Goal: Task Accomplishment & Management: Use online tool/utility

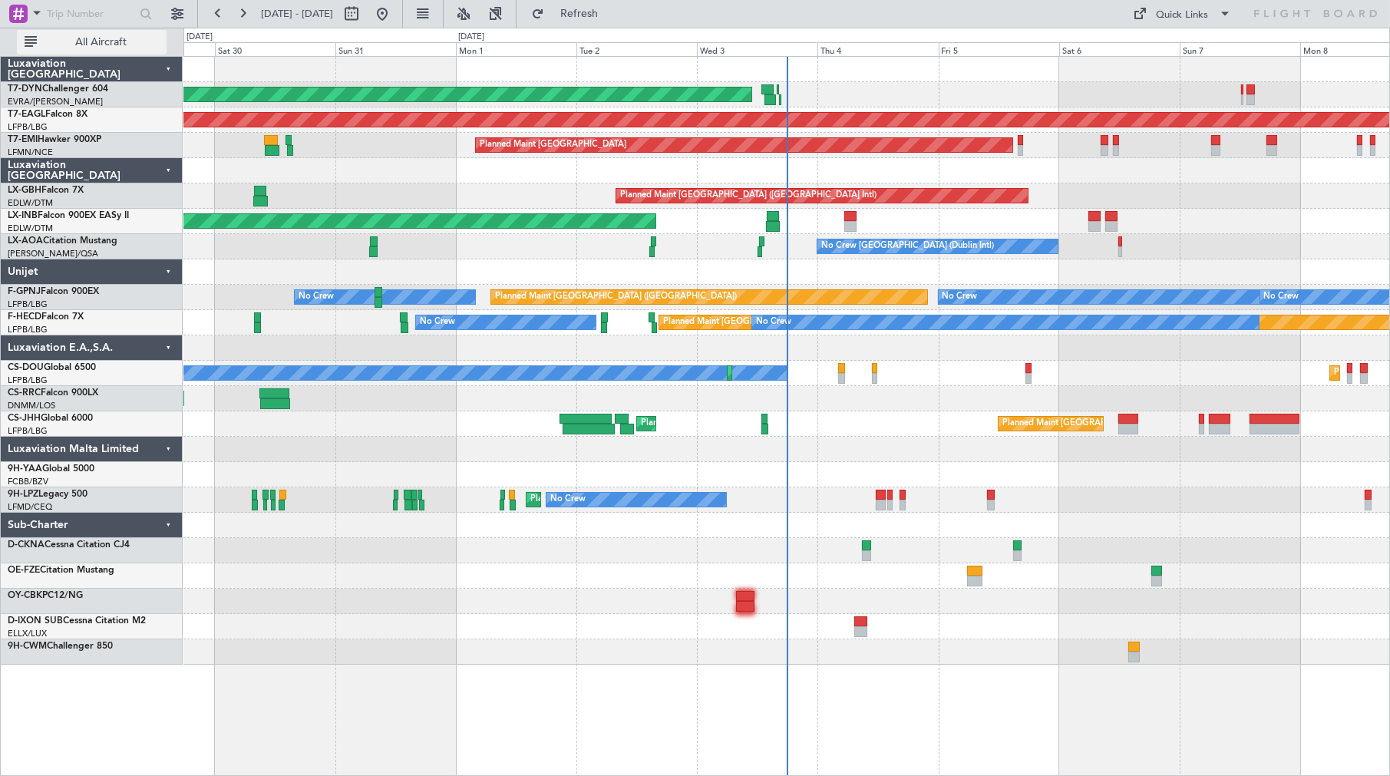
click at [84, 42] on span "All Aircraft" at bounding box center [101, 42] width 122 height 11
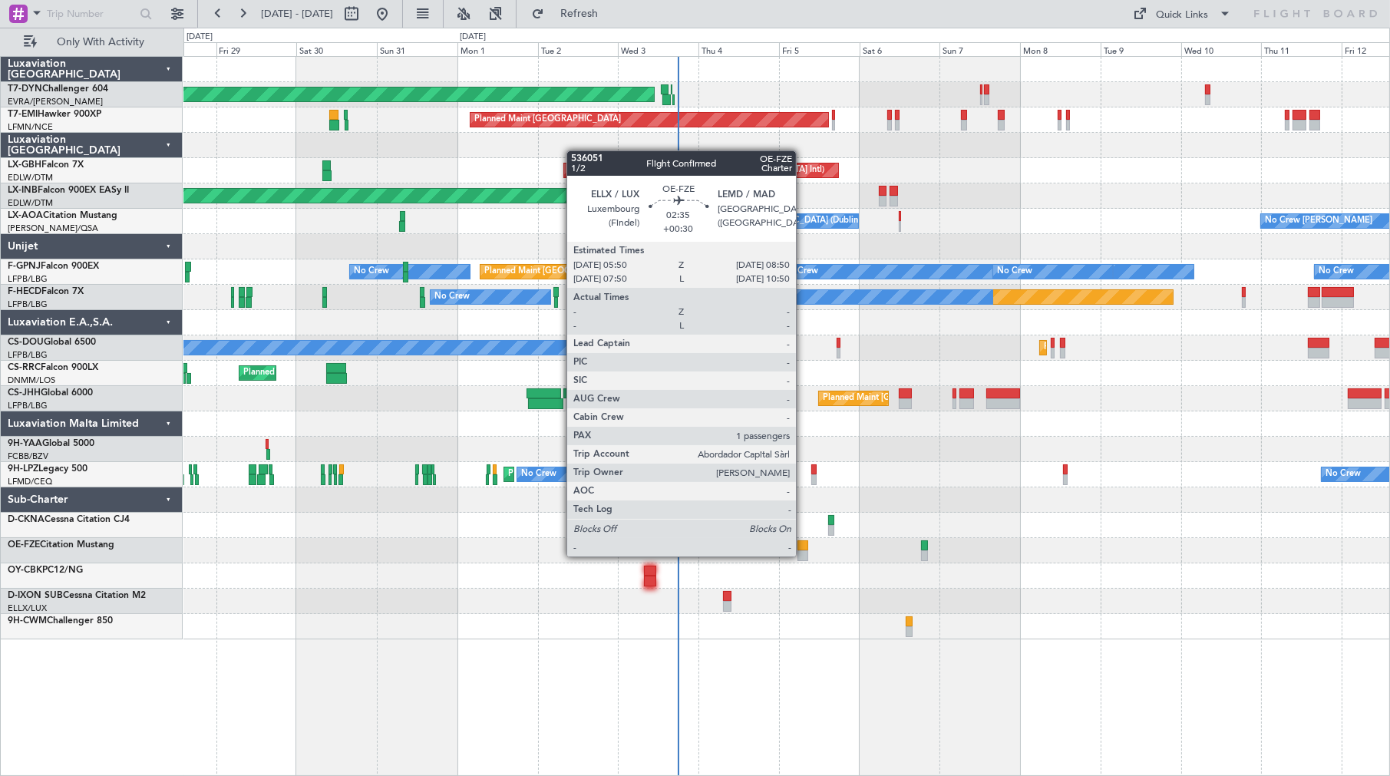
click at [804, 555] on div at bounding box center [802, 555] width 11 height 11
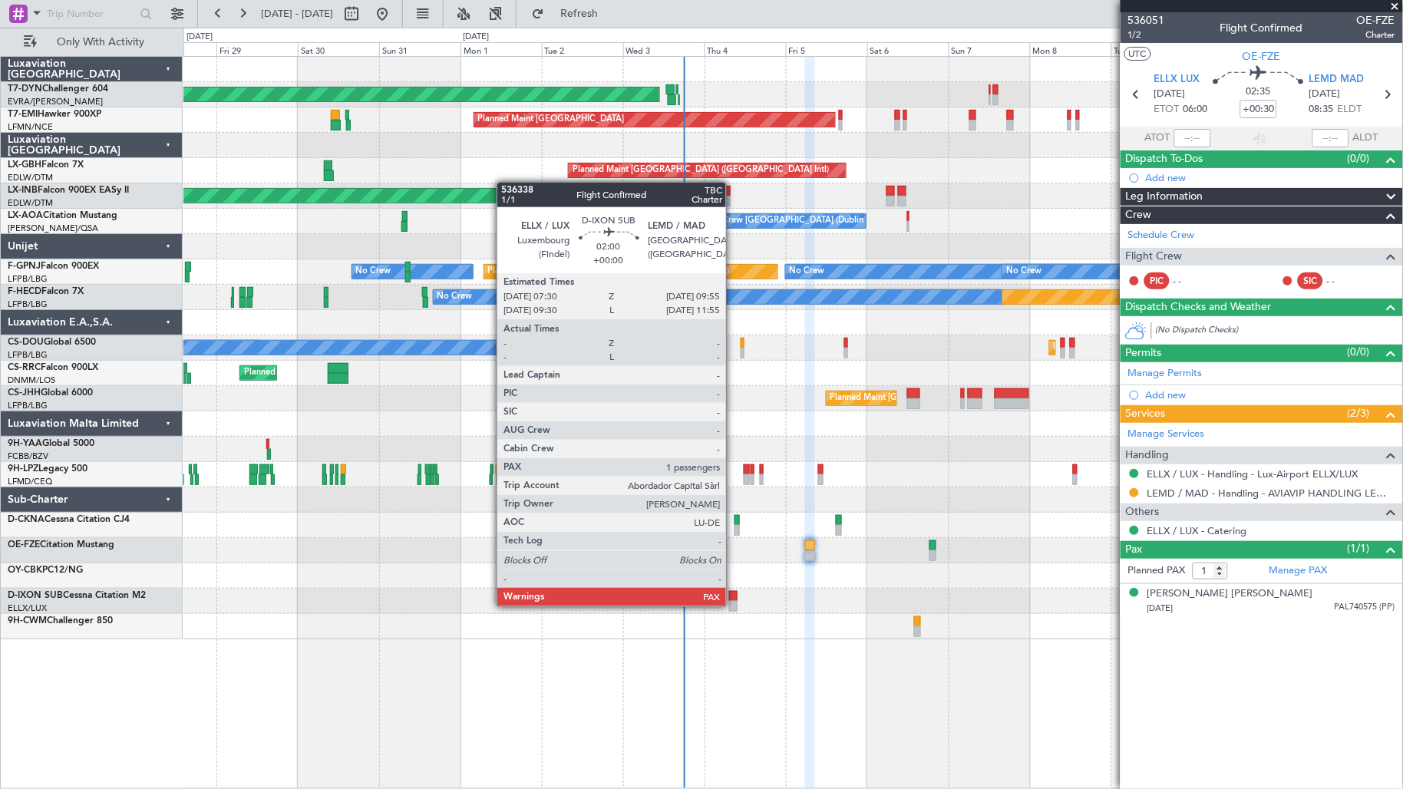
click at [734, 605] on div at bounding box center [733, 606] width 8 height 11
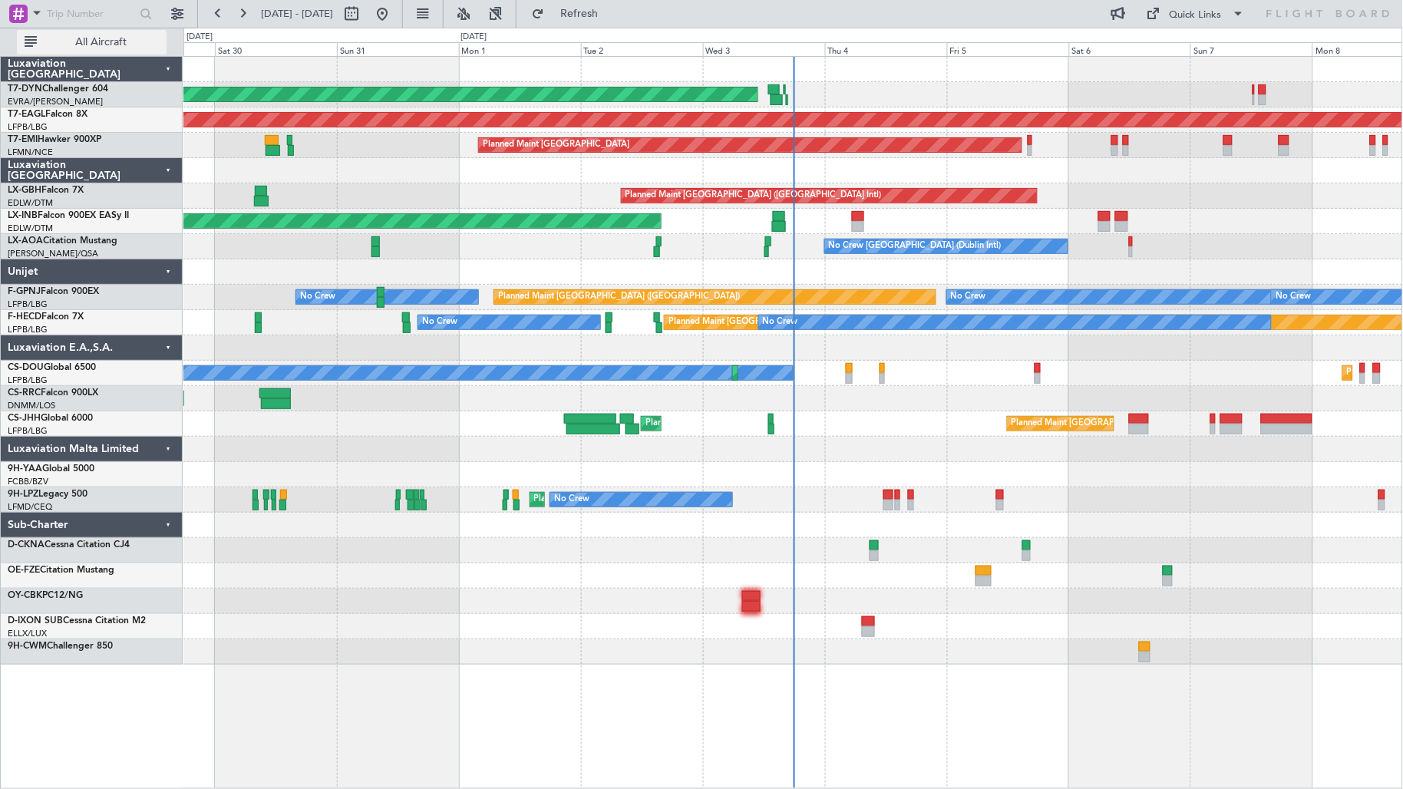
click at [94, 41] on span "All Aircraft" at bounding box center [101, 42] width 122 height 11
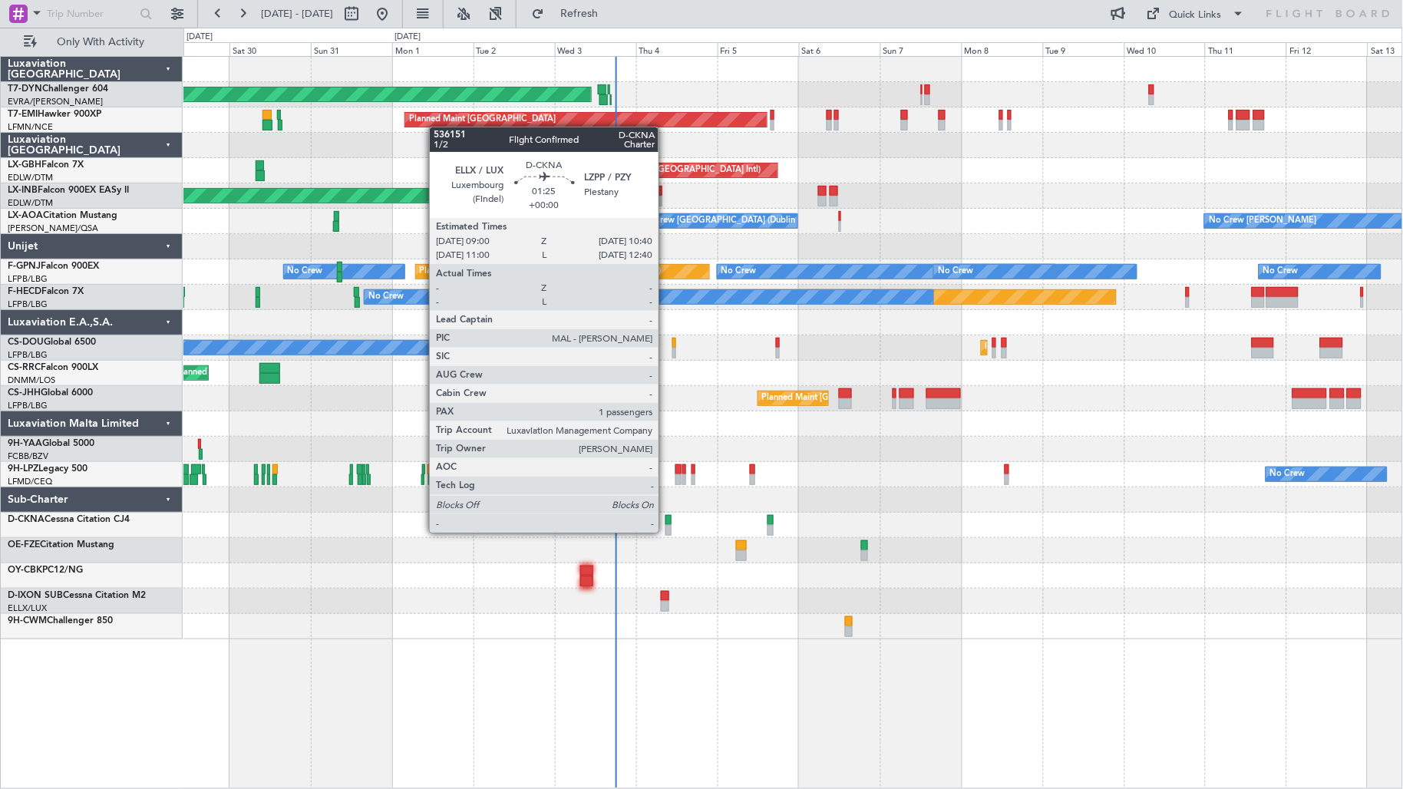
click at [666, 531] on div at bounding box center [668, 530] width 6 height 11
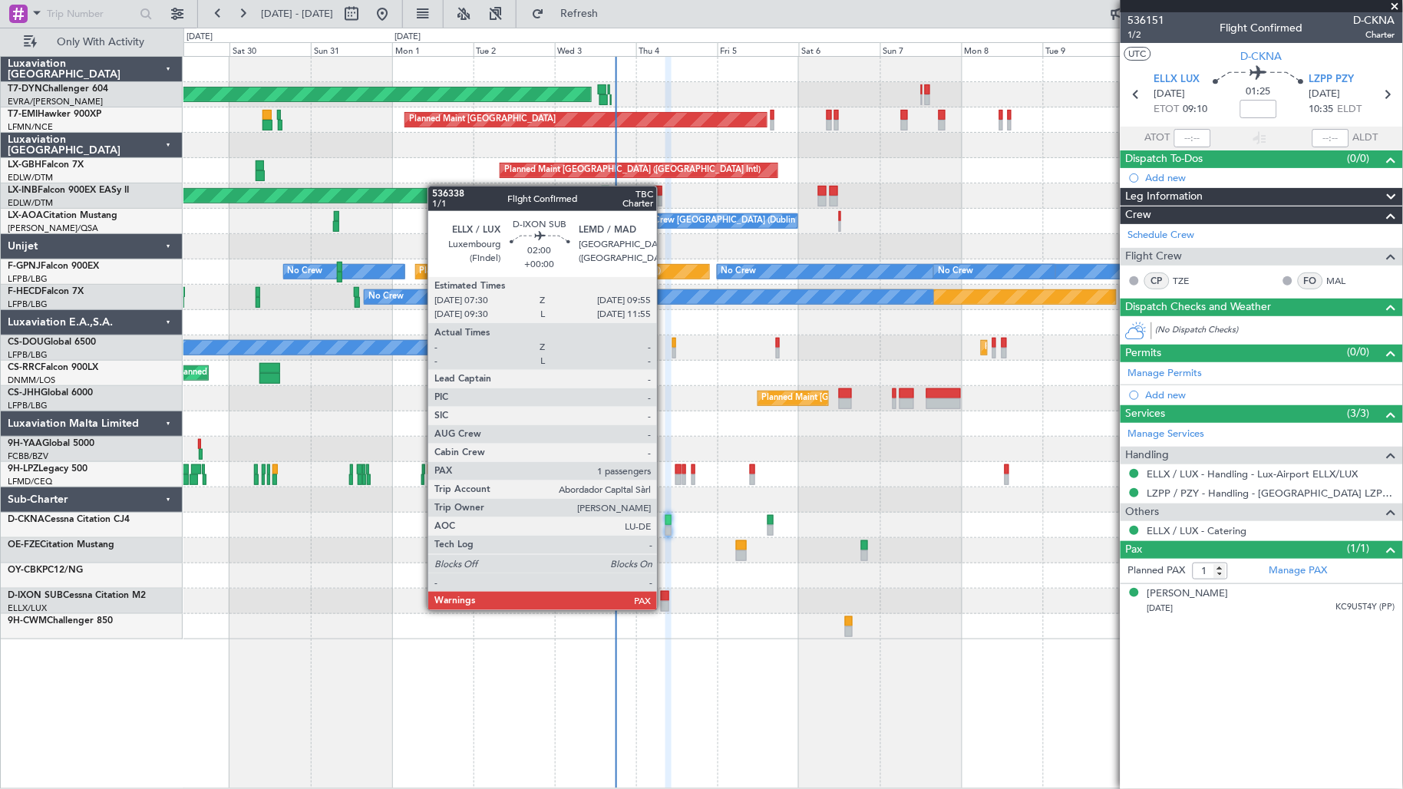
click at [665, 609] on div at bounding box center [665, 606] width 8 height 11
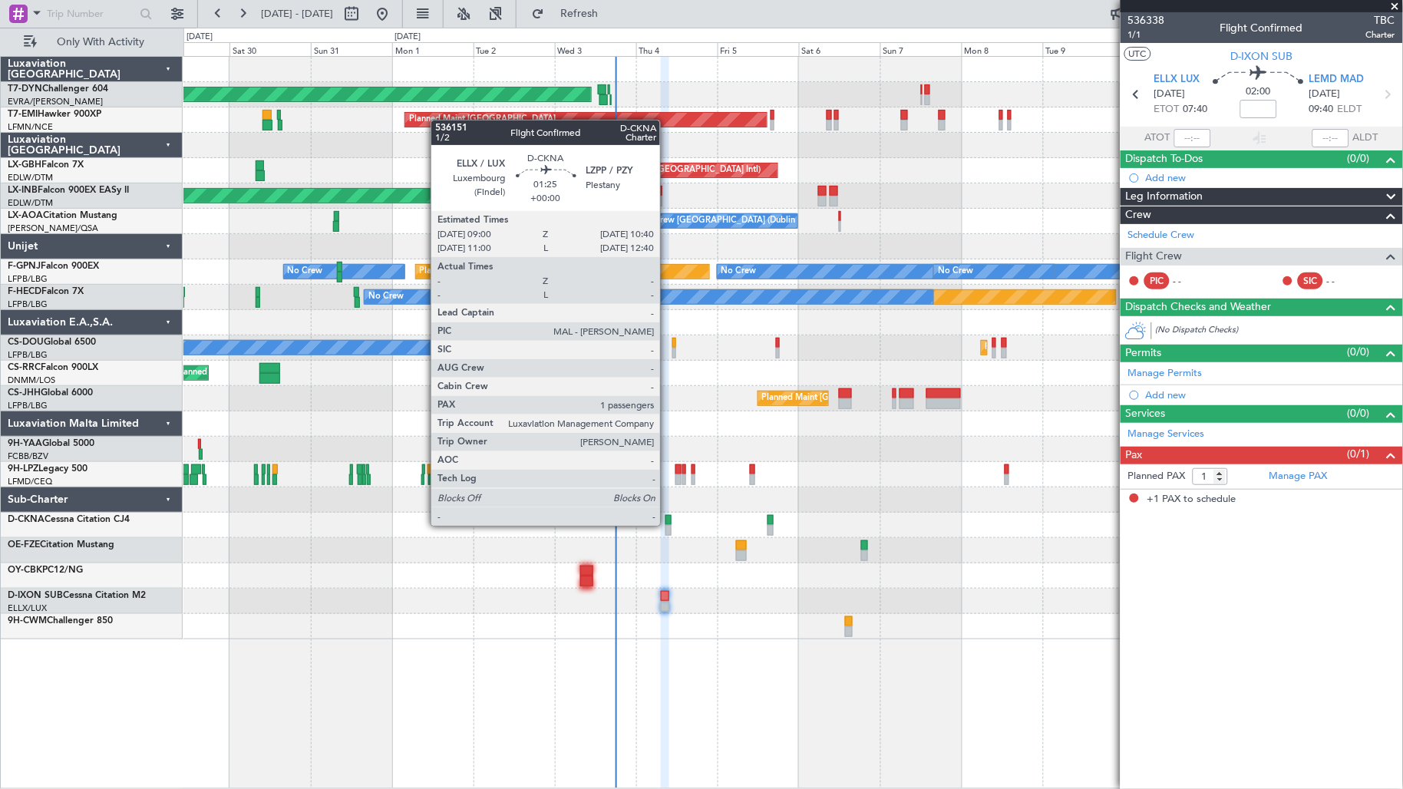
click at [668, 525] on div at bounding box center [668, 530] width 6 height 11
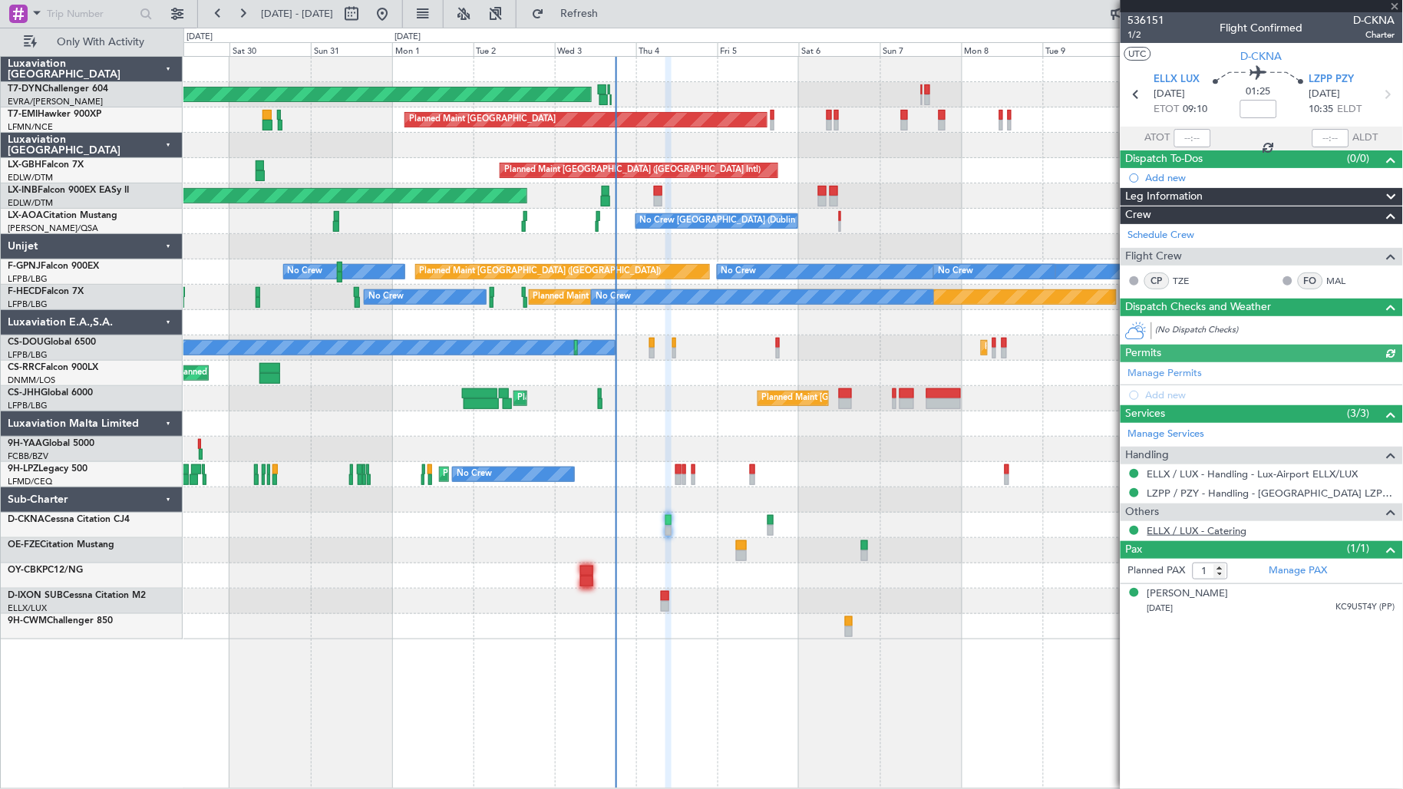
click at [1180, 533] on link "ELLX / LUX - Catering" at bounding box center [1197, 530] width 100 height 13
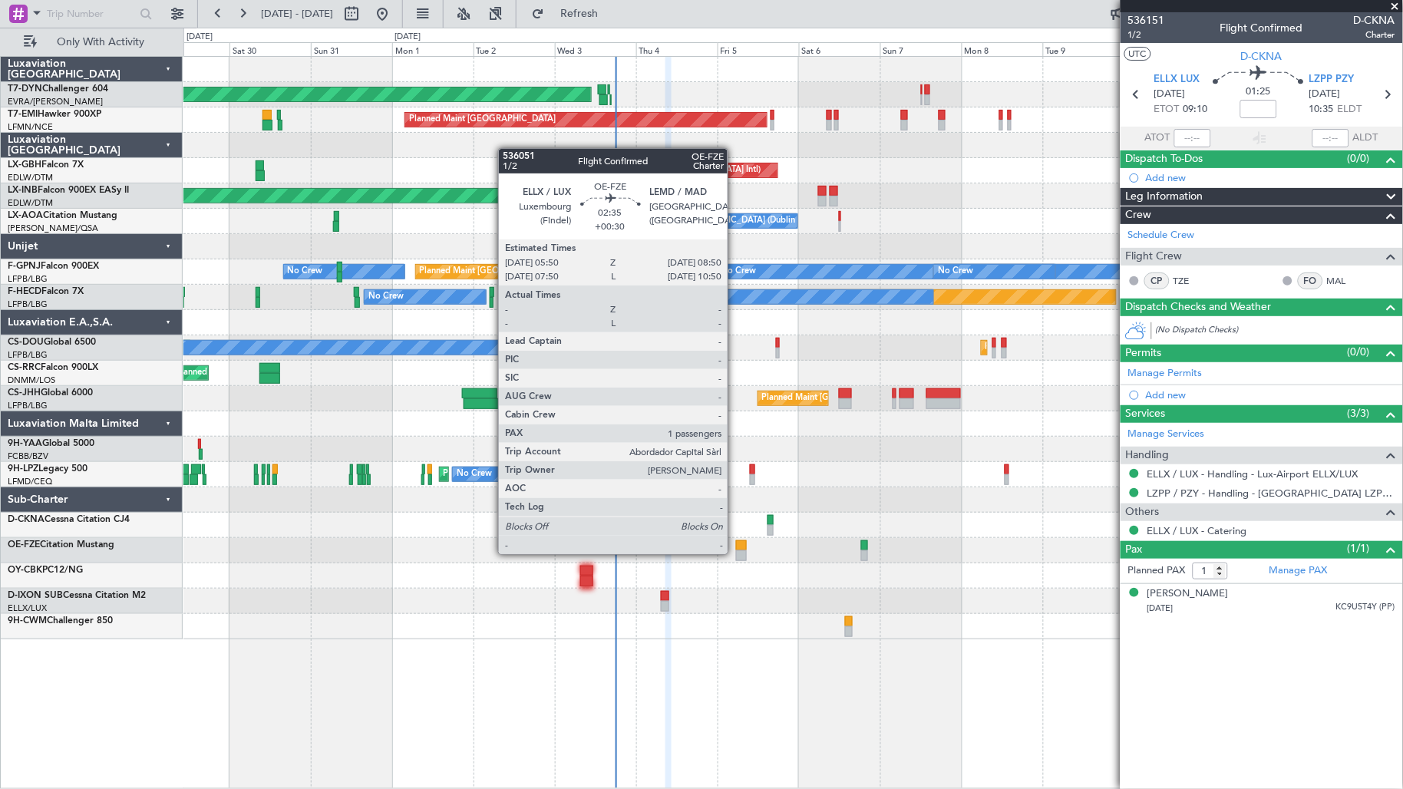
click at [736, 553] on div at bounding box center [741, 555] width 11 height 11
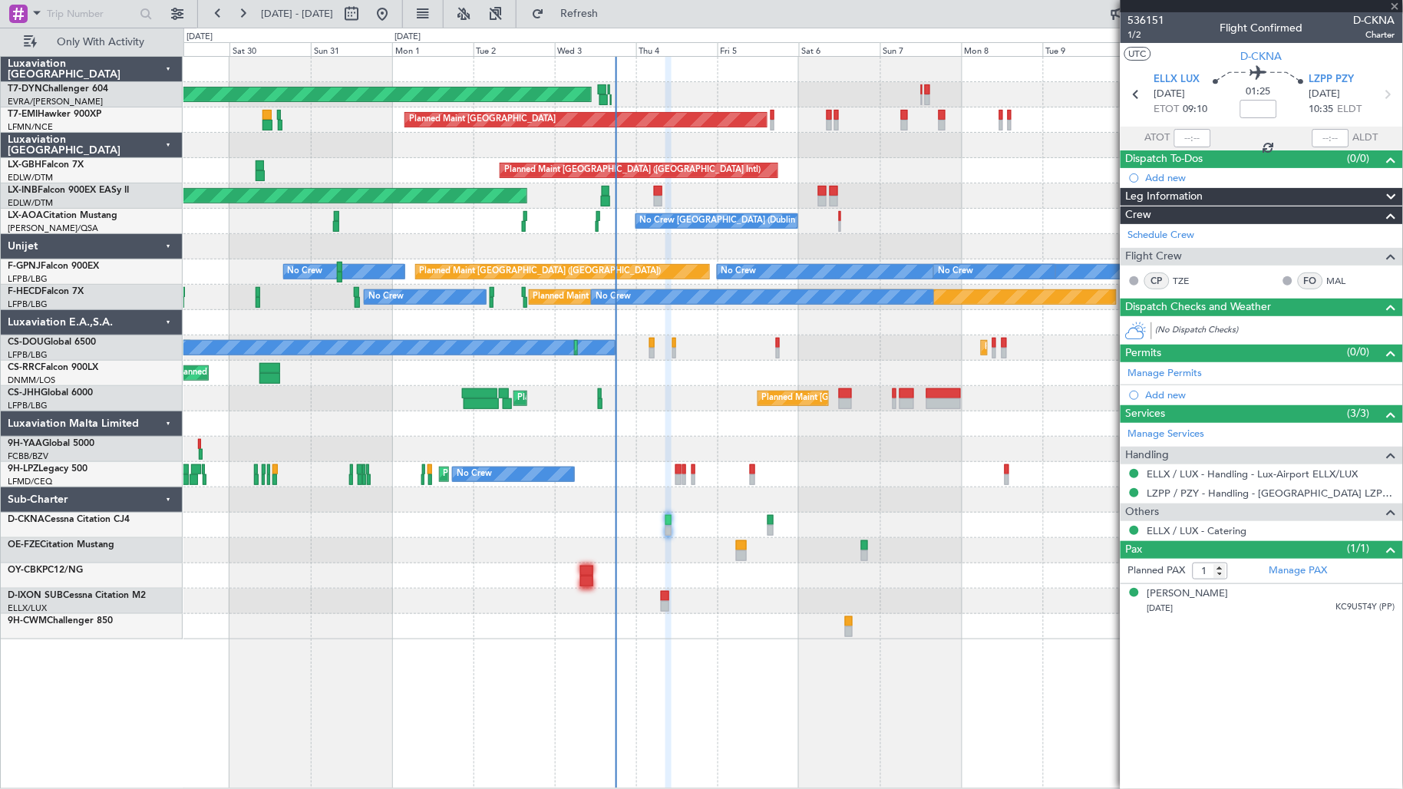
type input "+00:30"
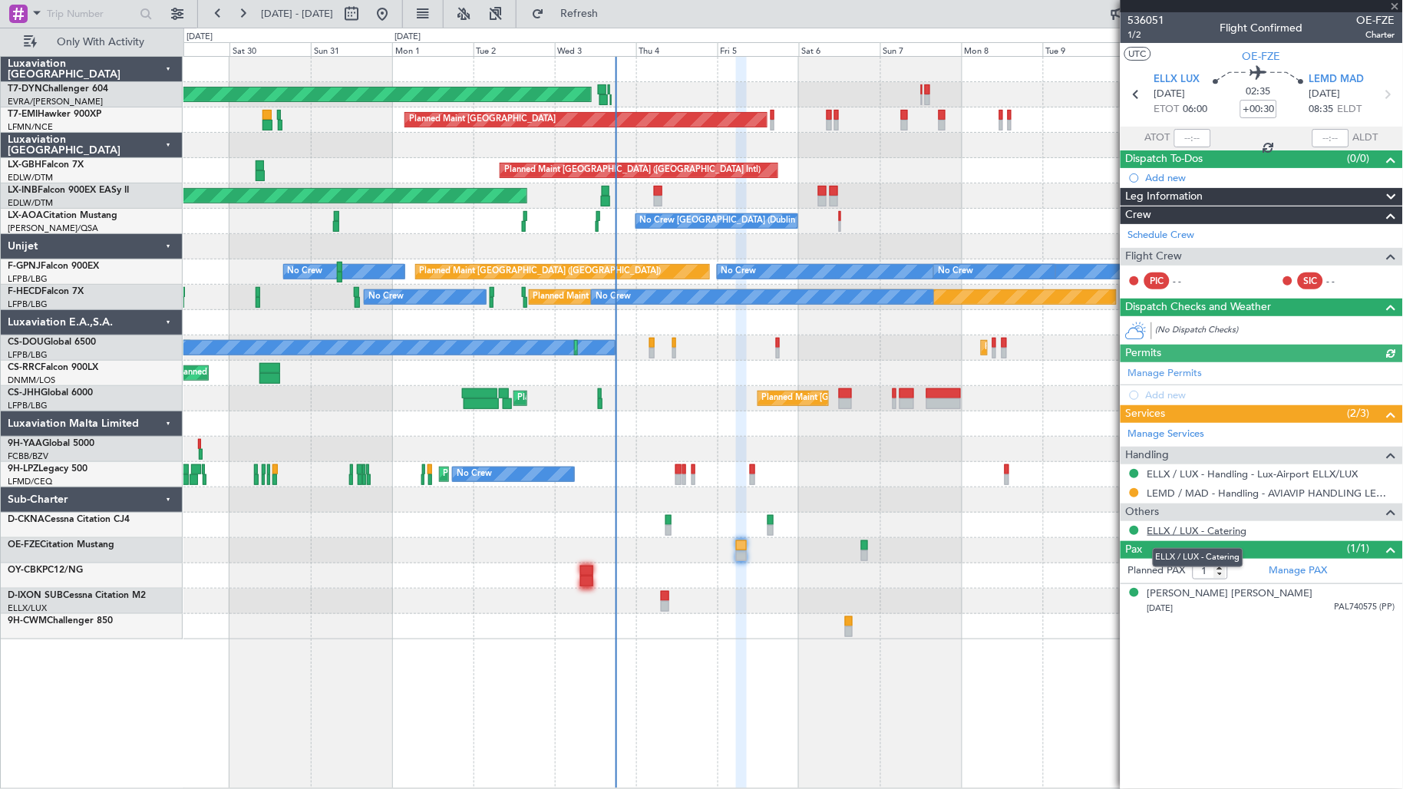
click at [1192, 532] on link "ELLX / LUX - Catering" at bounding box center [1197, 530] width 100 height 13
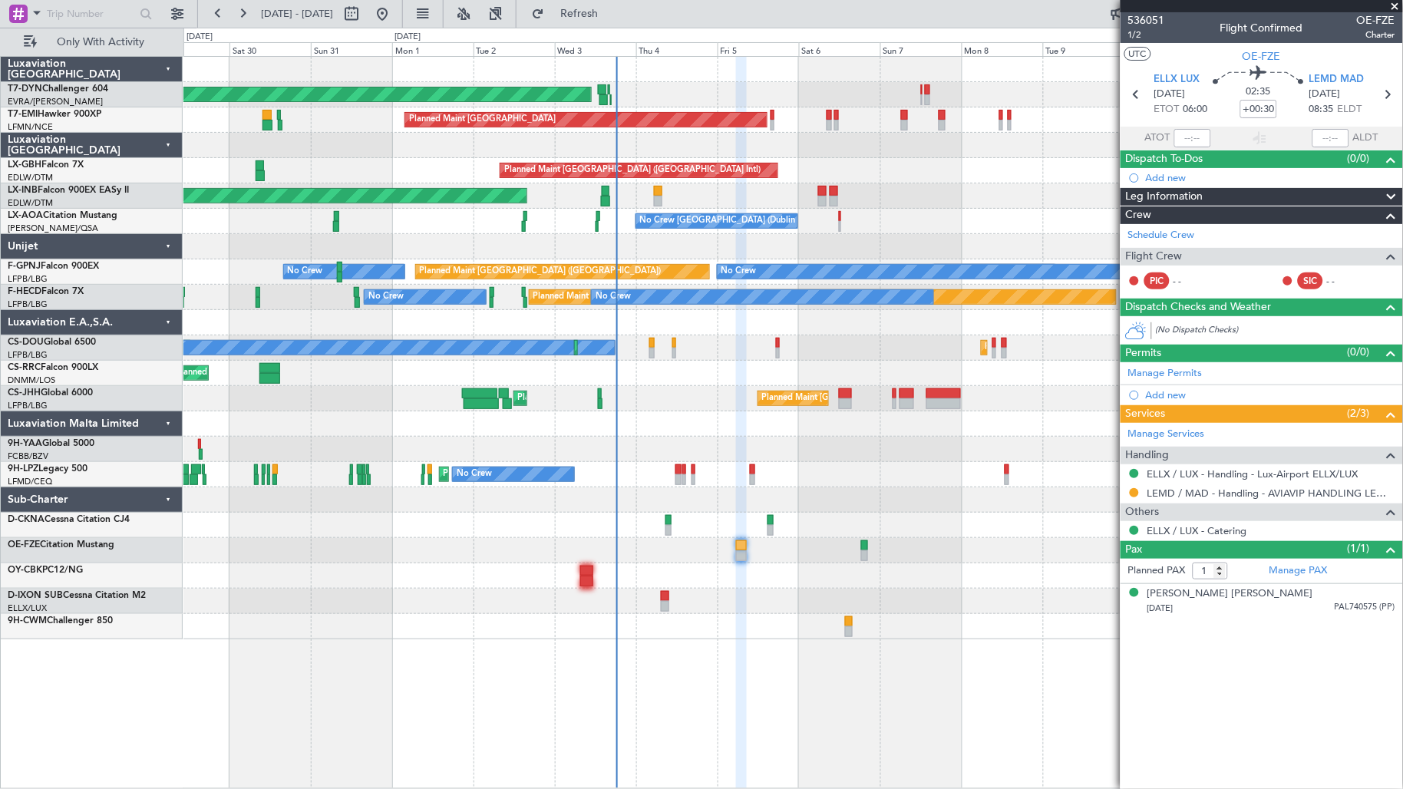
click at [516, 411] on div "AOG Maint Riga (Riga Intl) Planned Maint [GEOGRAPHIC_DATA] Planned Maint [GEOGR…" at bounding box center [792, 348] width 1219 height 582
